Goal: Task Accomplishment & Management: Use online tool/utility

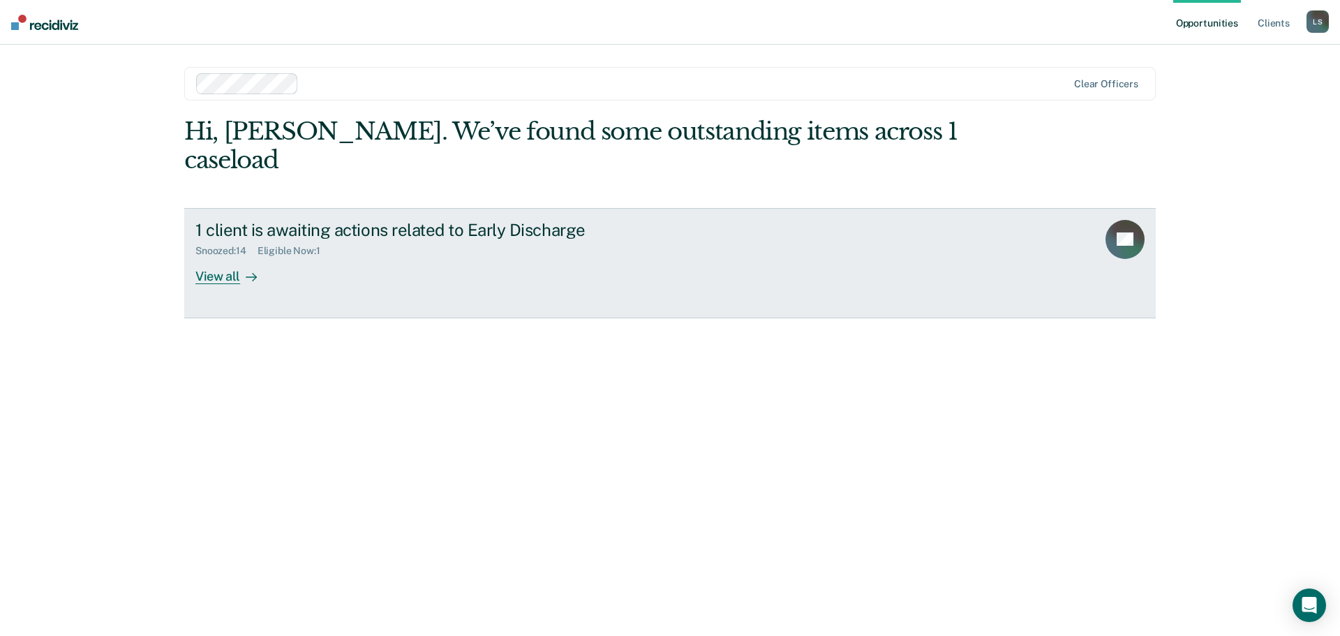
click at [216, 257] on div "View all" at bounding box center [234, 270] width 78 height 27
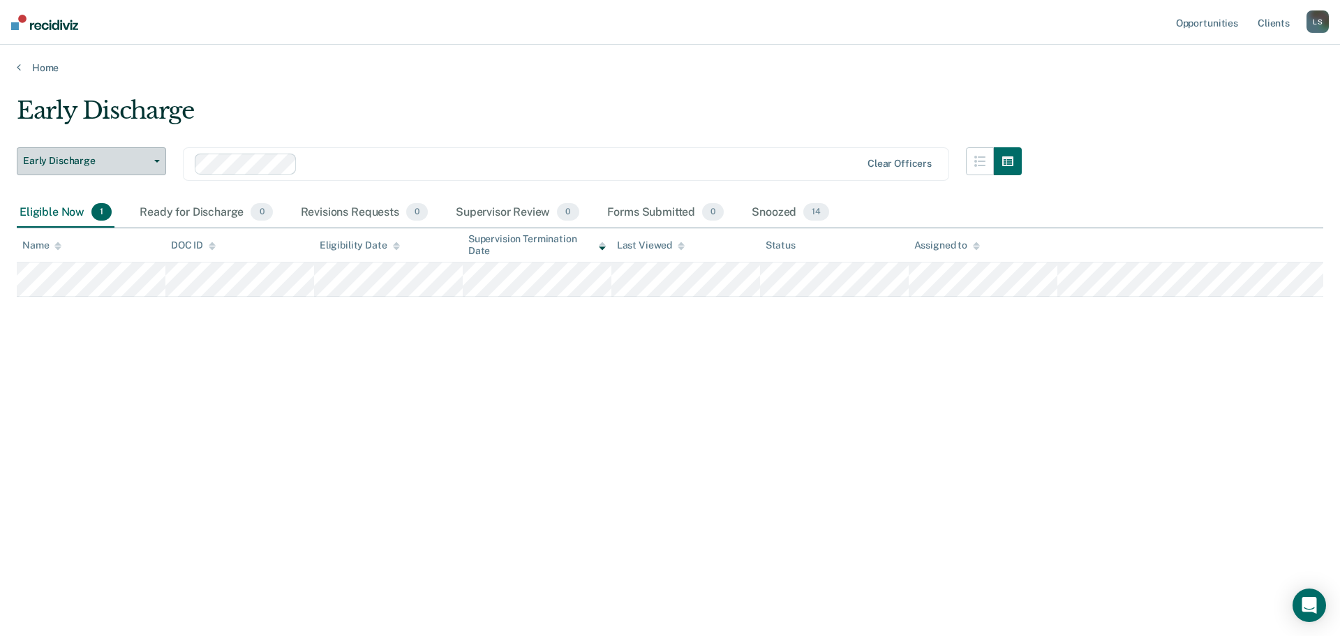
click at [128, 158] on span "Early Discharge" at bounding box center [86, 161] width 126 height 12
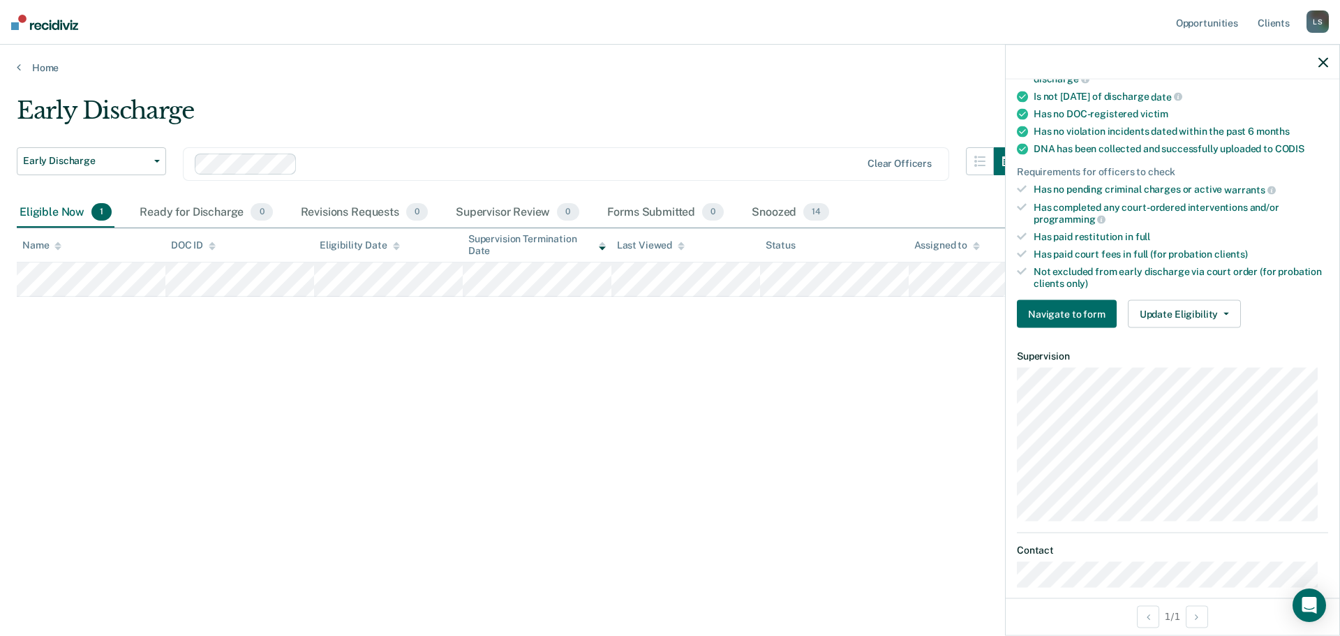
scroll to position [331, 0]
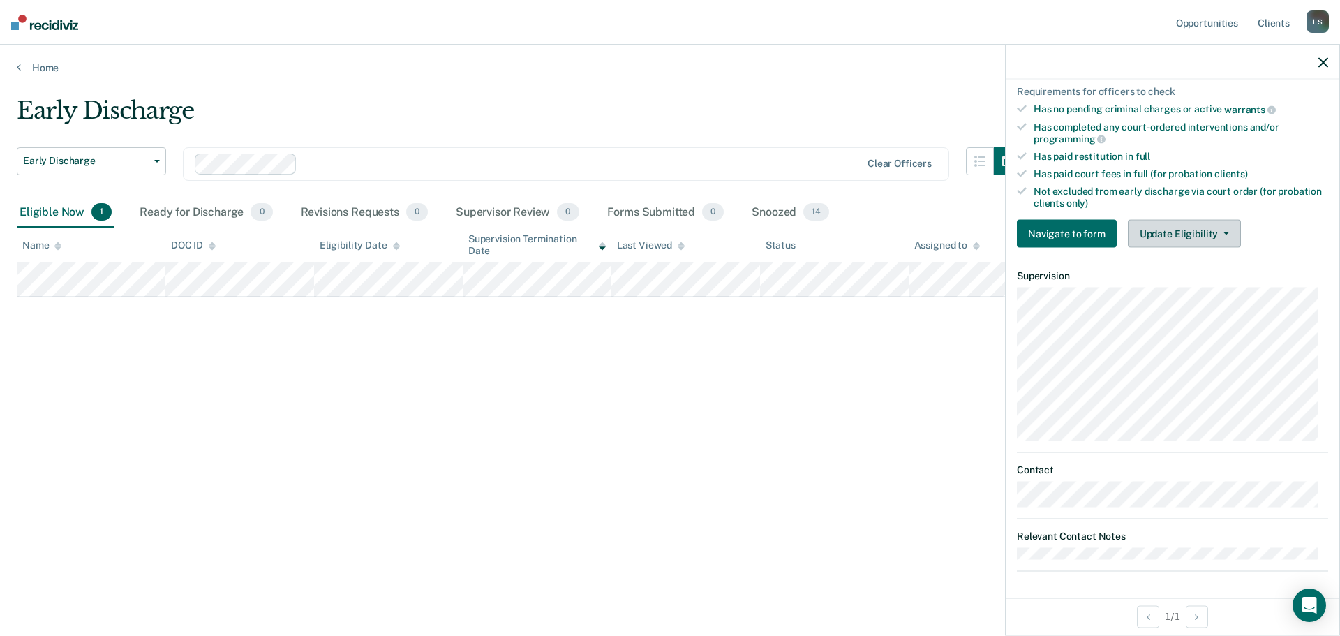
click at [1218, 232] on span "button" at bounding box center [1223, 233] width 11 height 3
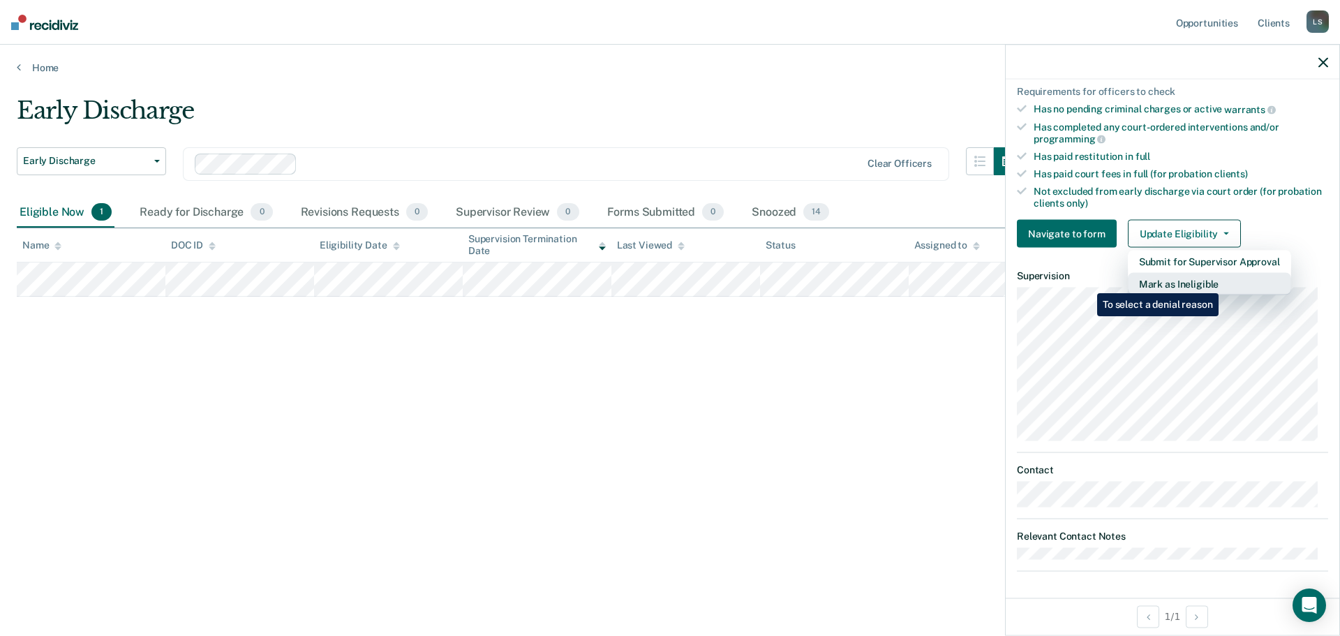
click at [1222, 283] on button "Mark as Ineligible" at bounding box center [1209, 284] width 163 height 22
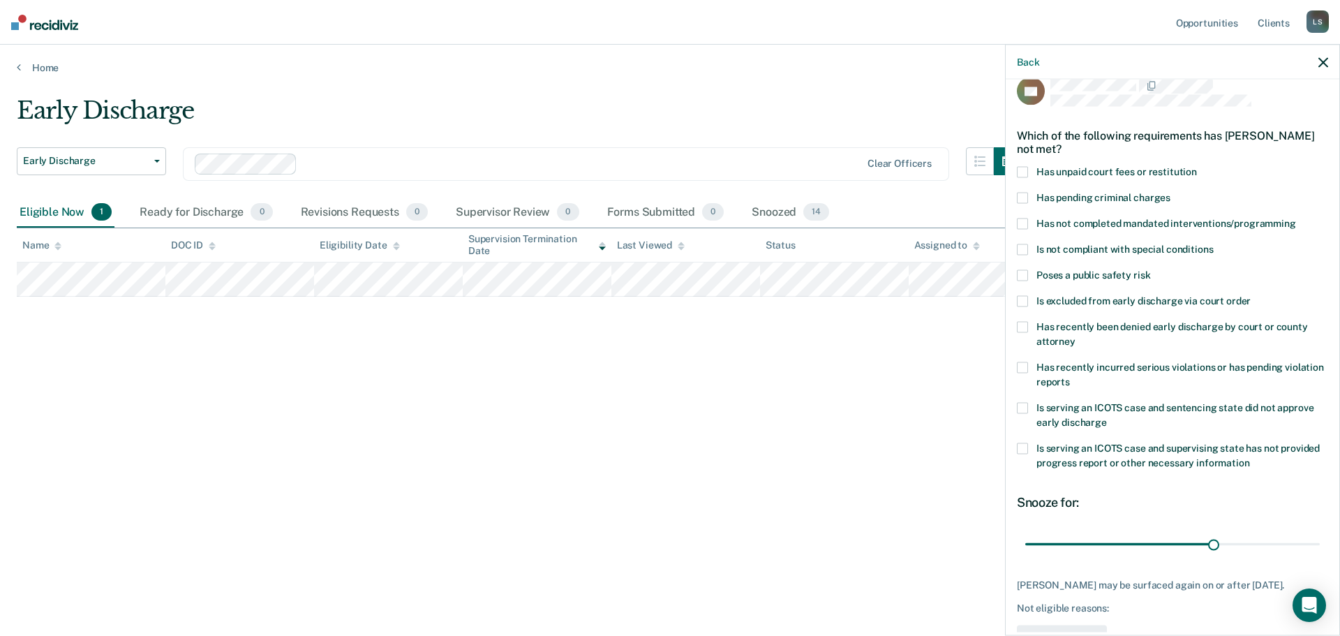
scroll to position [0, 0]
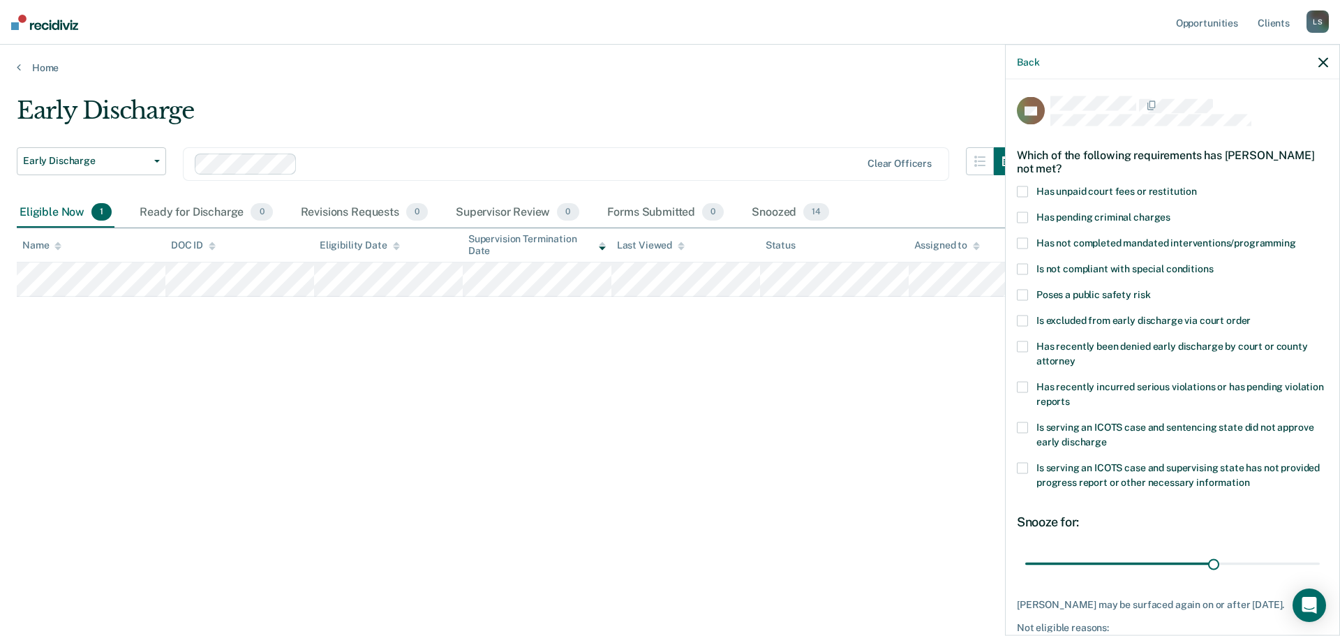
click at [1024, 294] on span at bounding box center [1022, 294] width 11 height 11
click at [1151, 289] on input "Poses a public safety risk" at bounding box center [1151, 289] width 0 height 0
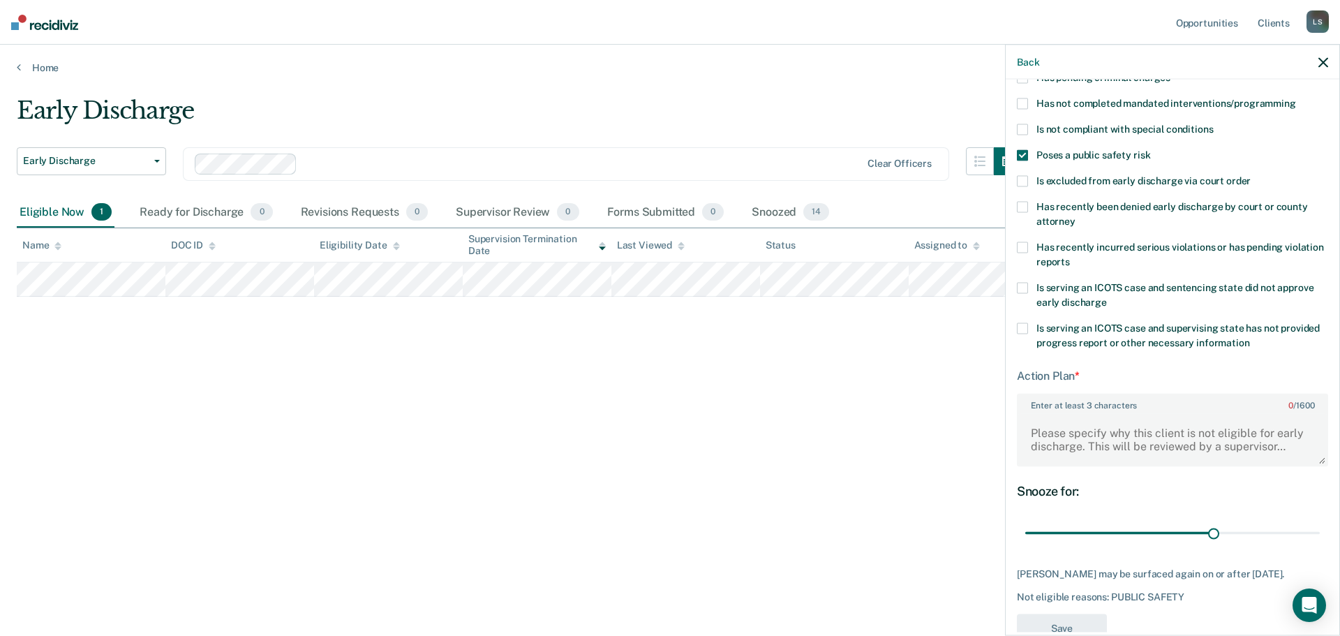
scroll to position [70, 0]
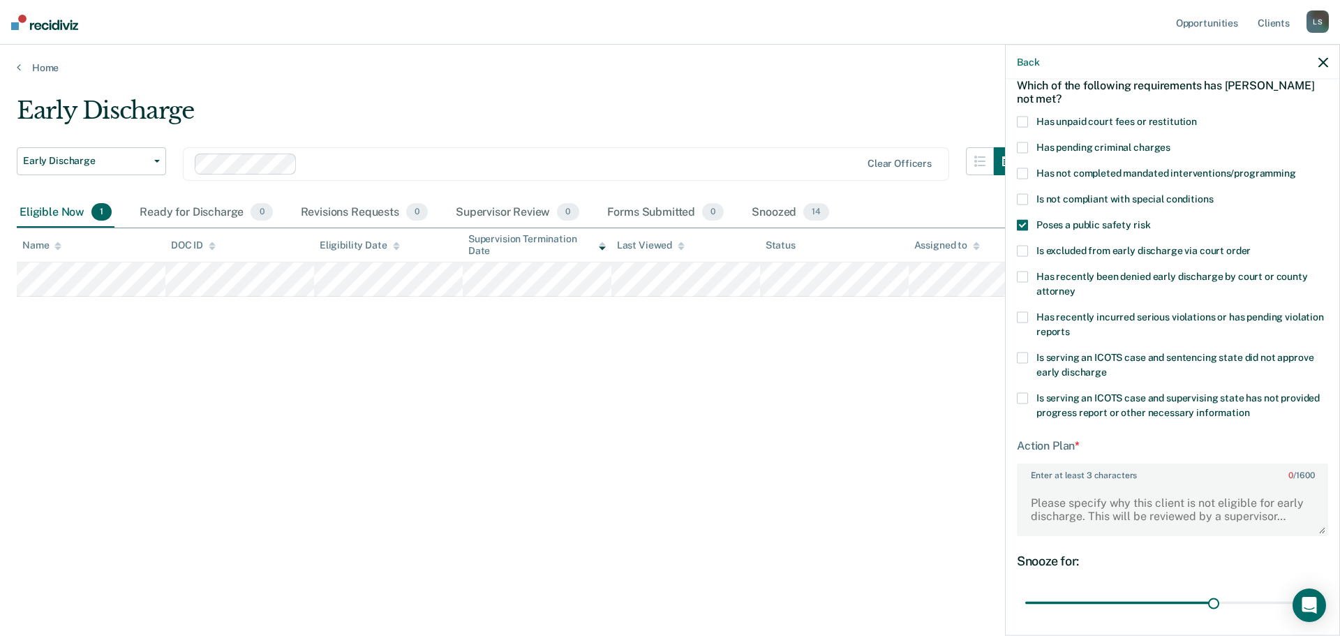
click at [1024, 248] on span at bounding box center [1022, 250] width 11 height 11
click at [1251, 245] on input "Is excluded from early discharge via court order" at bounding box center [1251, 245] width 0 height 0
click at [1019, 230] on label "Poses a public safety risk" at bounding box center [1172, 226] width 311 height 15
click at [1151, 219] on input "Poses a public safety risk" at bounding box center [1151, 219] width 0 height 0
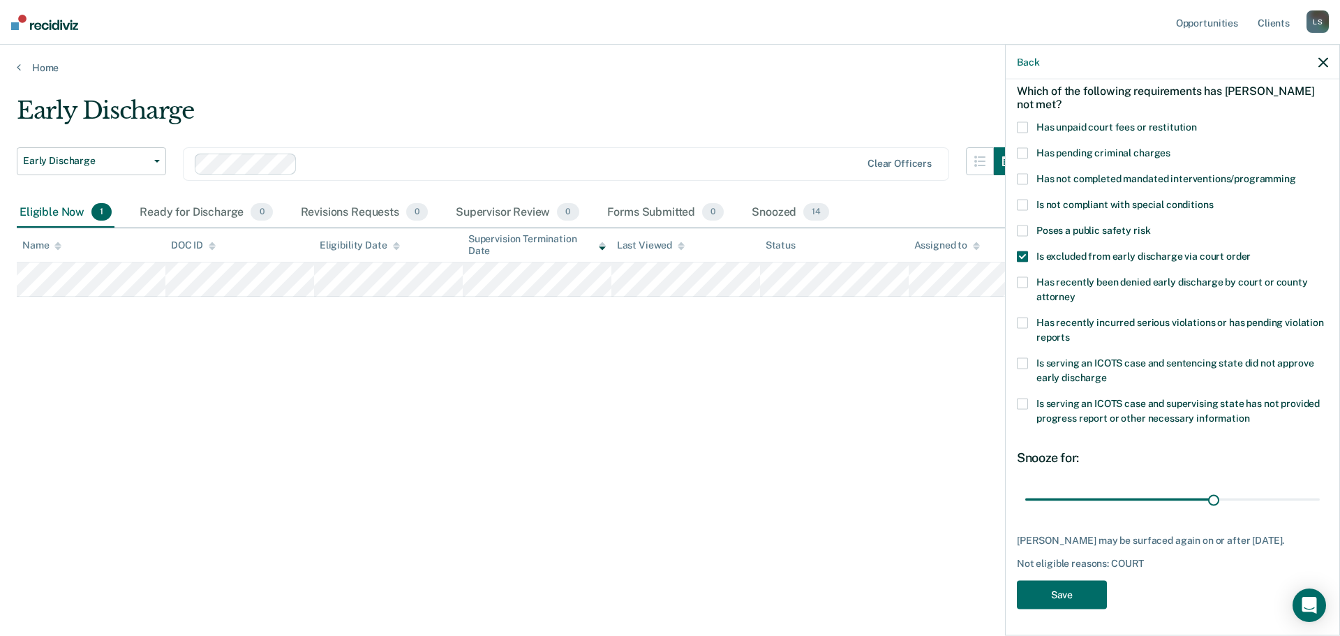
click at [1020, 253] on span at bounding box center [1022, 256] width 11 height 11
click at [1251, 251] on input "Is excluded from early discharge via court order" at bounding box center [1251, 251] width 0 height 0
